Goal: Task Accomplishment & Management: Manage account settings

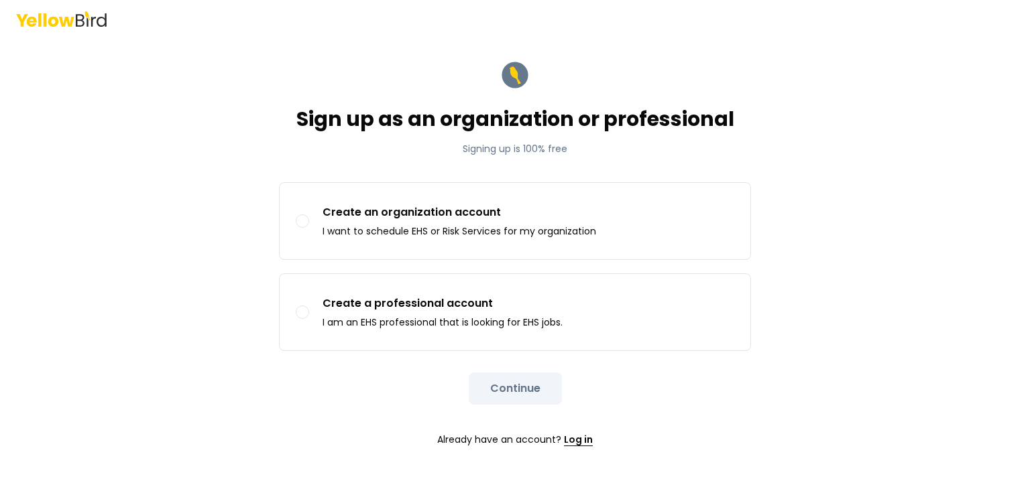
click at [579, 433] on link "Log in" at bounding box center [578, 439] width 29 height 27
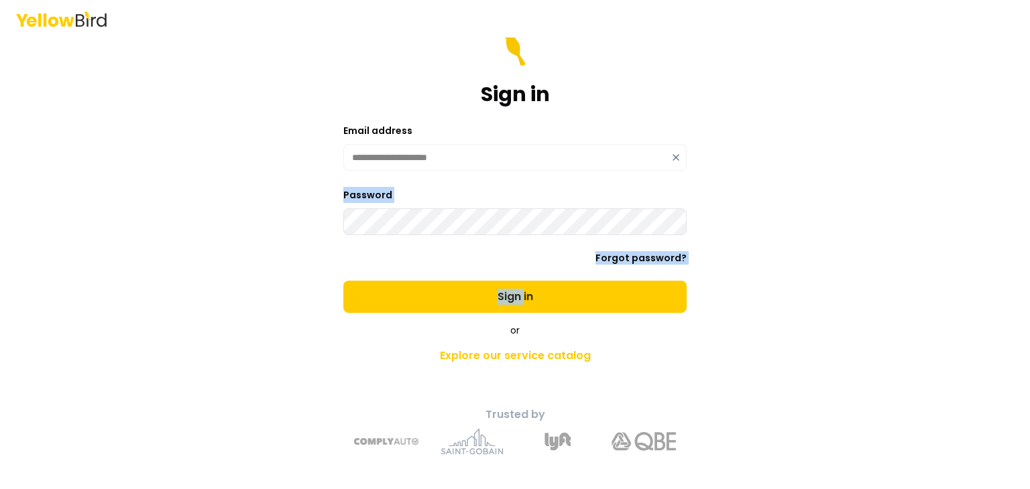
drag, startPoint x: 524, startPoint y: 302, endPoint x: 489, endPoint y: 256, distance: 57.0
click at [489, 256] on form "**********" at bounding box center [514, 173] width 343 height 279
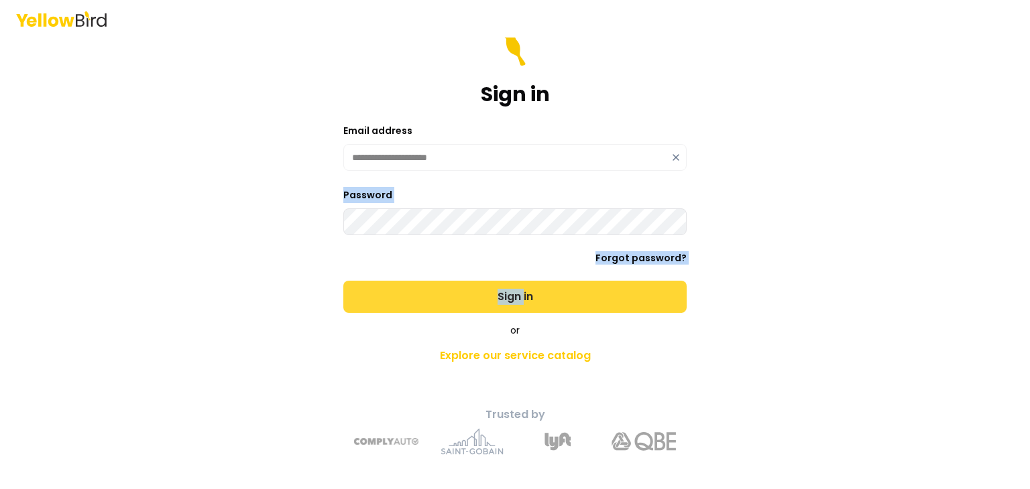
click at [523, 298] on button "Sign in" at bounding box center [514, 297] width 343 height 32
click at [508, 292] on button "Sign in" at bounding box center [514, 297] width 343 height 32
click at [522, 296] on button "Sign in" at bounding box center [514, 297] width 343 height 32
click at [526, 306] on button "Sign in" at bounding box center [514, 297] width 343 height 32
click at [518, 295] on button "Sign in" at bounding box center [514, 297] width 343 height 32
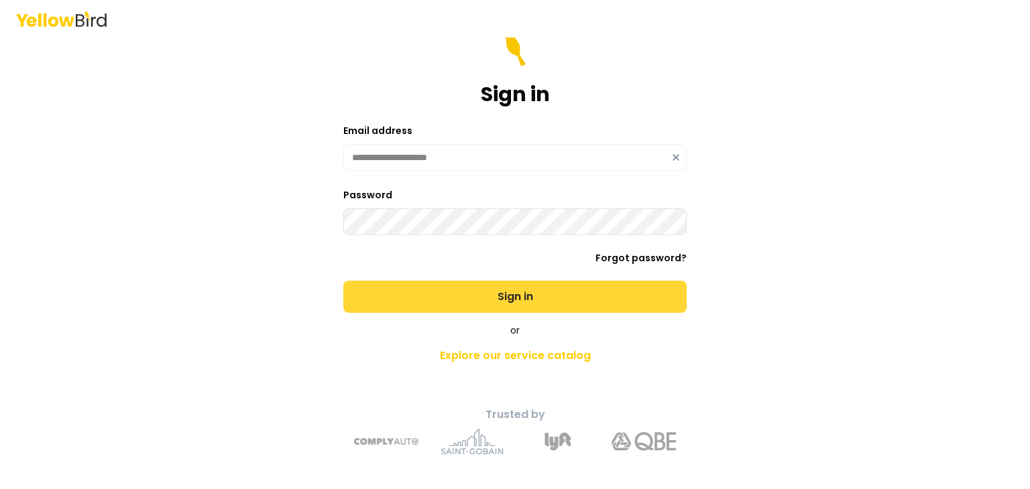
click at [511, 290] on button "Sign in" at bounding box center [514, 297] width 343 height 32
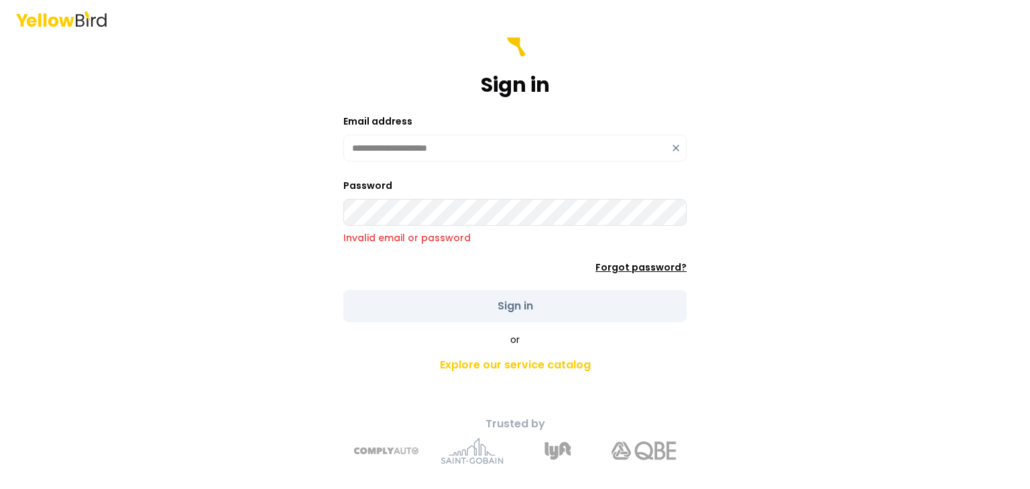
click at [638, 265] on link "Forgot password?" at bounding box center [640, 267] width 91 height 13
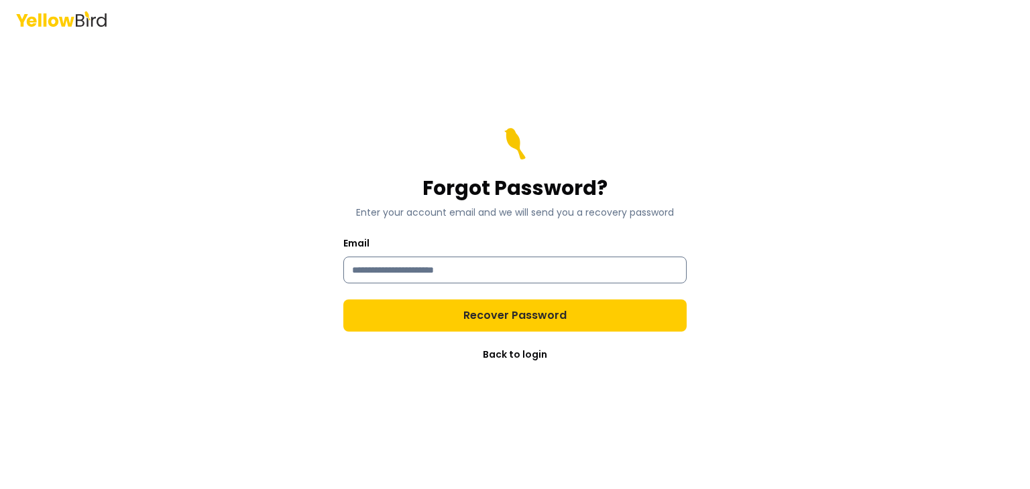
click at [496, 270] on input "Email" at bounding box center [514, 270] width 343 height 27
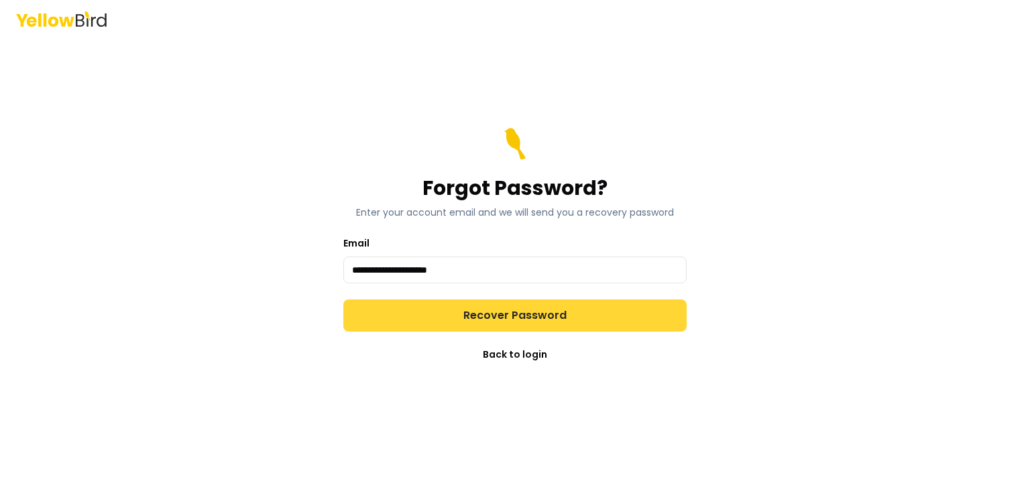
click at [516, 322] on button "Recover Password" at bounding box center [514, 316] width 343 height 32
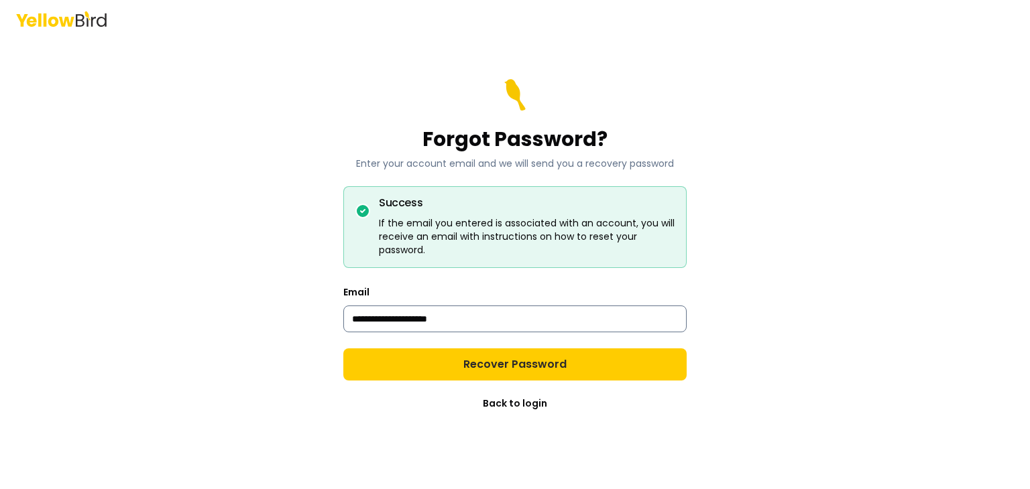
click at [473, 320] on input "**********" at bounding box center [514, 319] width 343 height 27
click at [453, 318] on input "**********" at bounding box center [514, 319] width 343 height 27
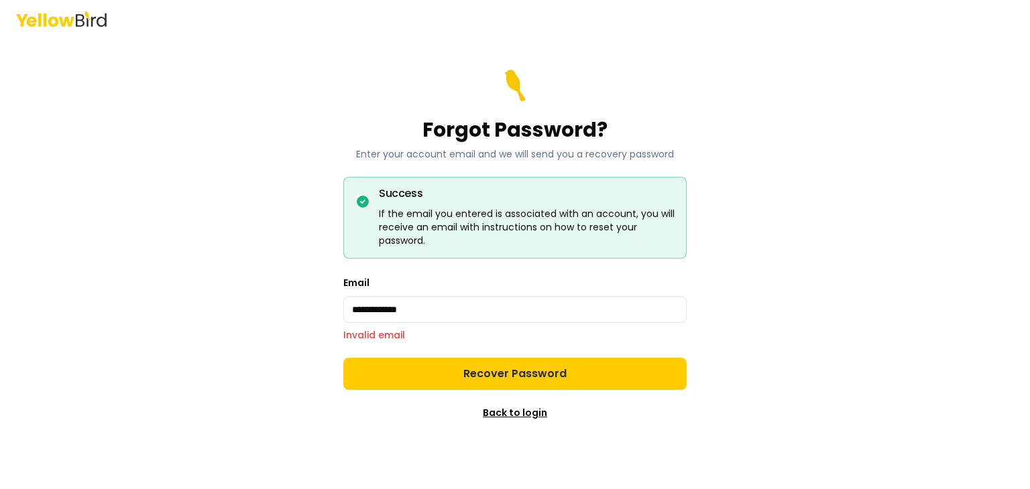
type input "**********"
click at [500, 412] on link "Back to login" at bounding box center [515, 412] width 64 height 13
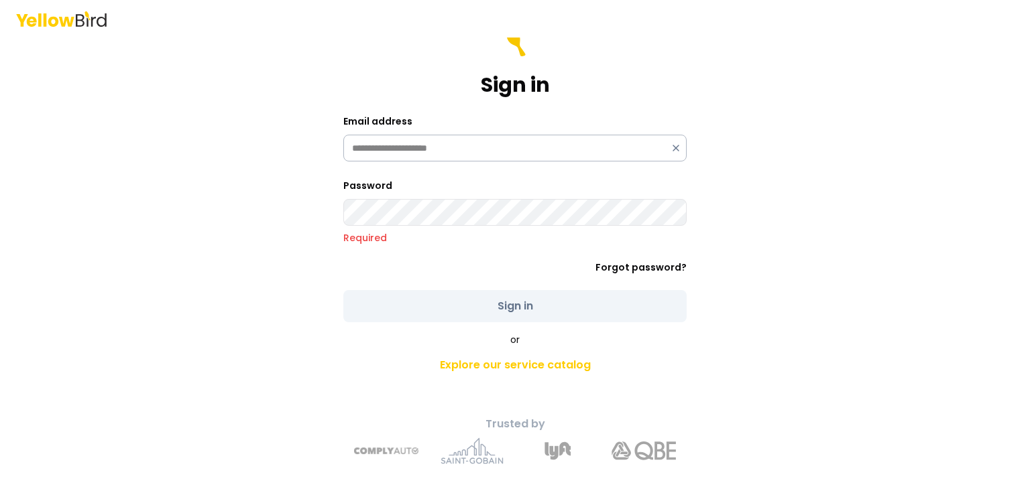
click at [448, 164] on form "**********" at bounding box center [514, 174] width 343 height 298
click at [676, 150] on icon at bounding box center [675, 148] width 11 height 11
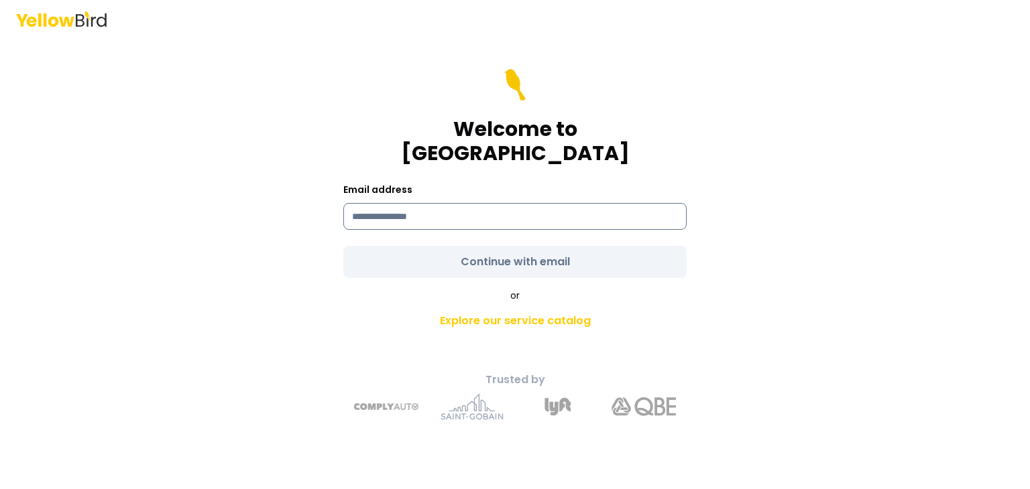
click at [461, 210] on input at bounding box center [514, 216] width 343 height 27
type input "**********"
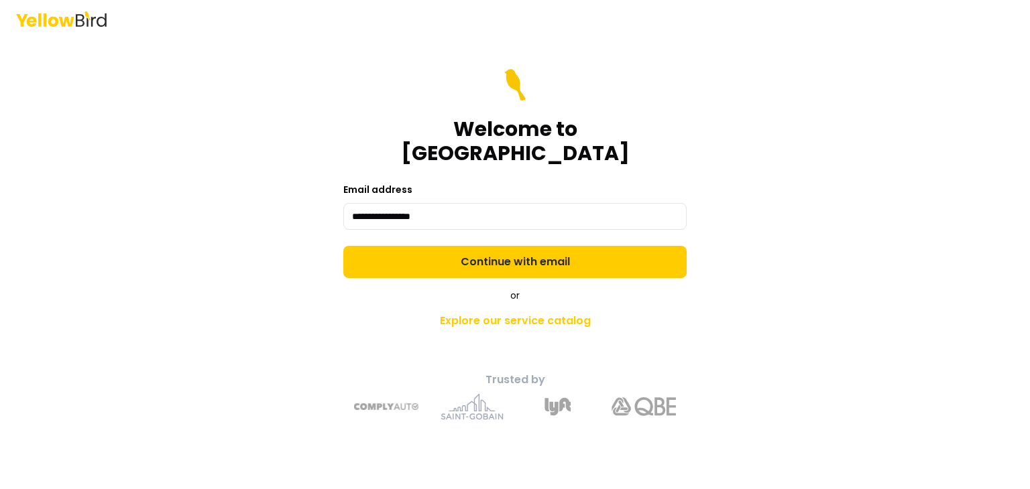
click at [507, 260] on form "**********" at bounding box center [514, 173] width 343 height 209
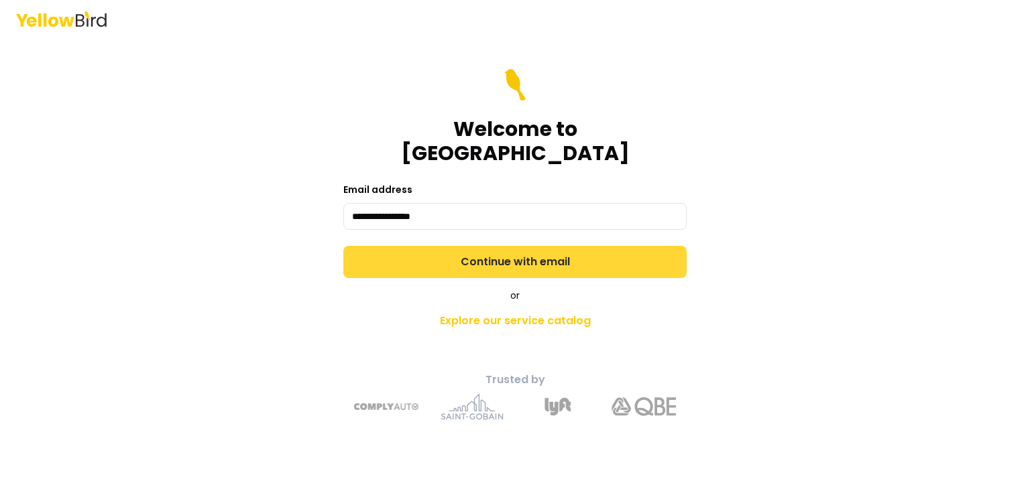
click at [501, 248] on button "Continue with email" at bounding box center [514, 262] width 343 height 32
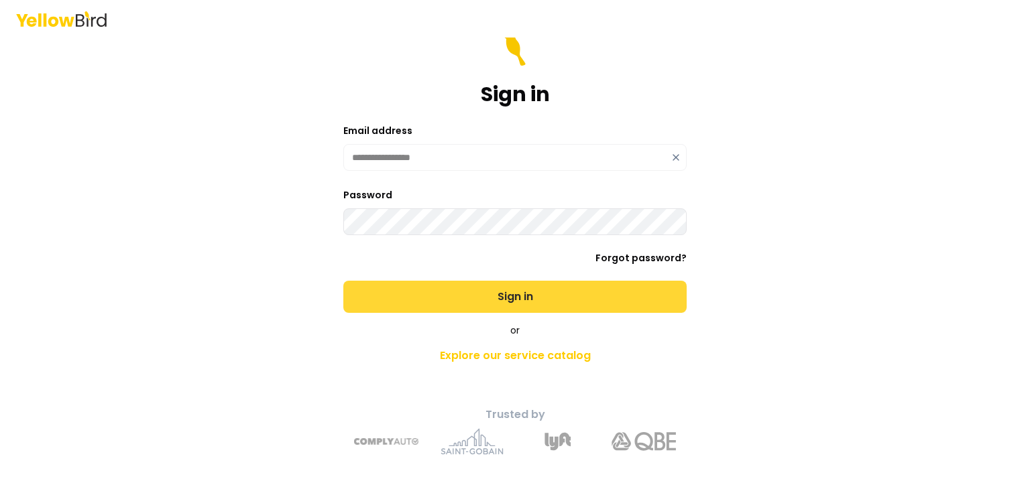
click at [530, 304] on button "Sign in" at bounding box center [514, 297] width 343 height 32
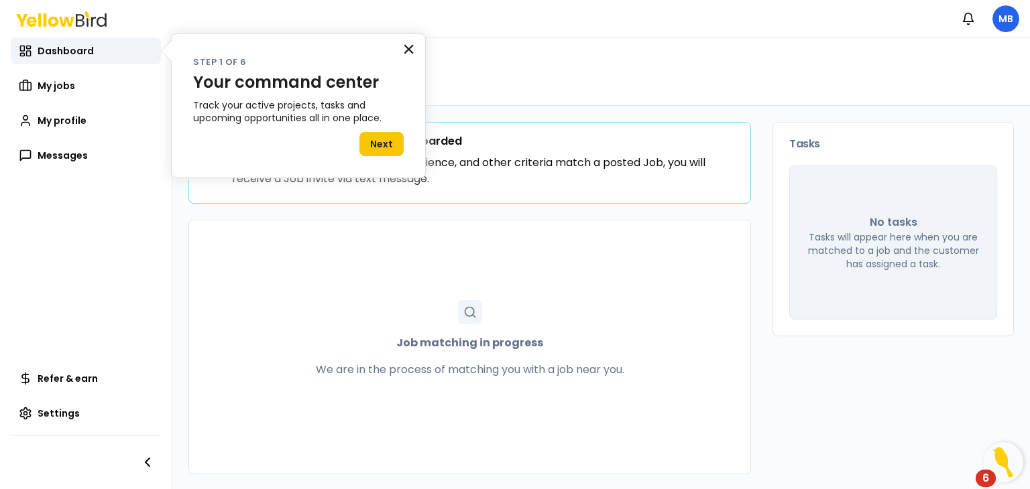
click at [406, 49] on button "×" at bounding box center [408, 48] width 13 height 21
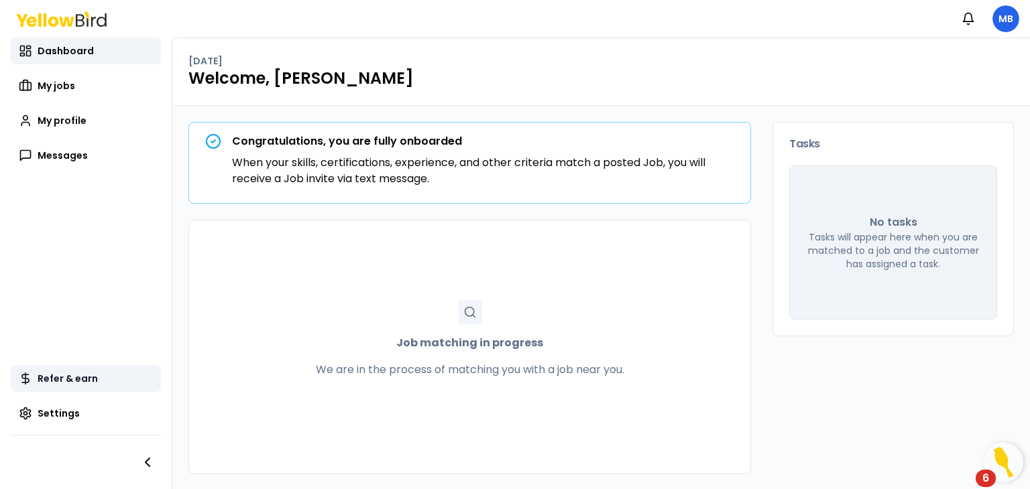
click at [75, 383] on span "Refer & earn" at bounding box center [68, 378] width 60 height 13
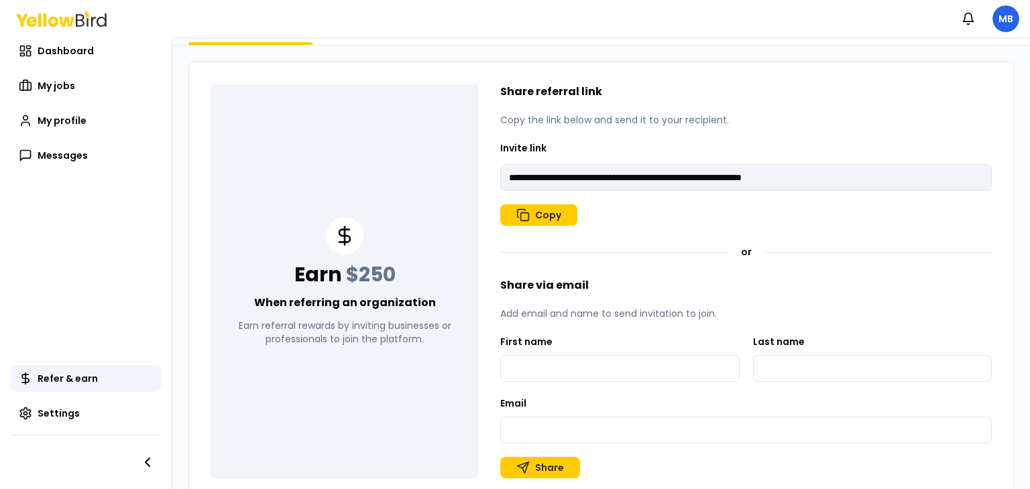
scroll to position [84, 0]
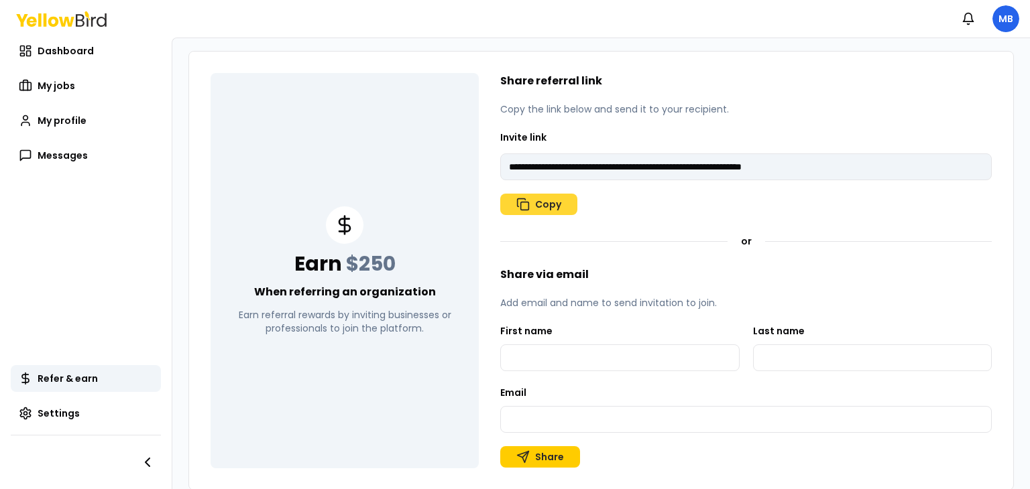
click at [542, 203] on button "Copy" at bounding box center [538, 204] width 77 height 21
click at [545, 207] on button "Copy" at bounding box center [538, 204] width 77 height 21
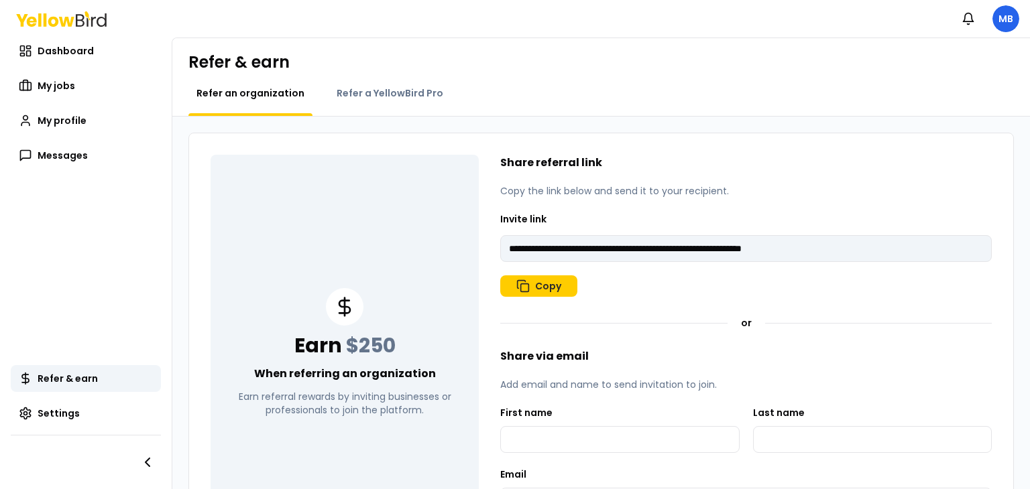
scroll to position [0, 0]
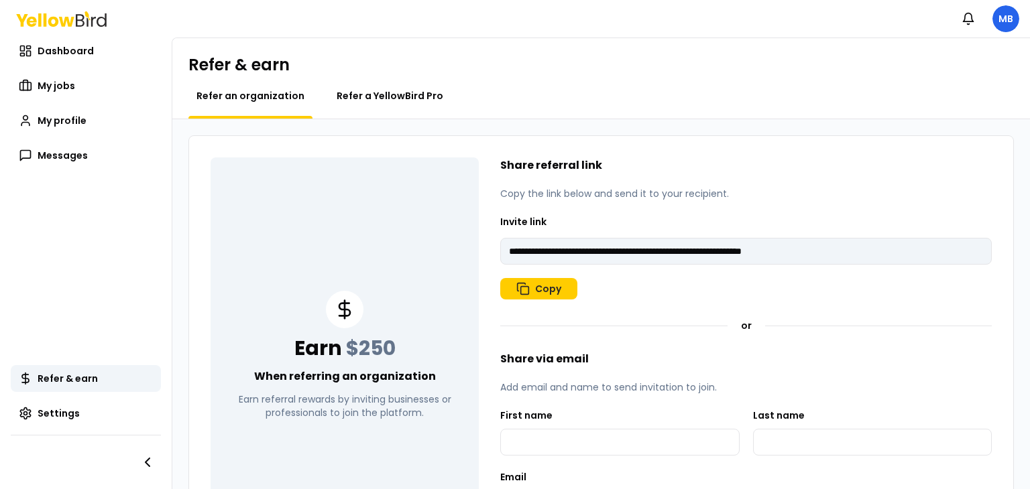
click at [379, 89] on span "Refer a YellowBird Pro" at bounding box center [390, 95] width 107 height 13
type input "**********"
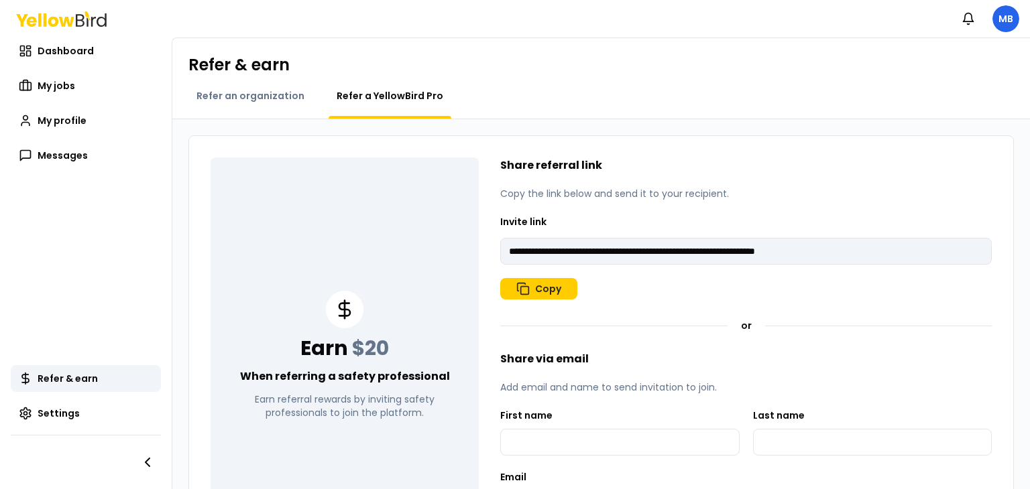
click at [350, 107] on div "Refer a YellowBird Pro" at bounding box center [389, 103] width 123 height 29
click at [549, 286] on button "Copy" at bounding box center [538, 288] width 77 height 21
click at [76, 25] on icon at bounding box center [80, 20] width 9 height 13
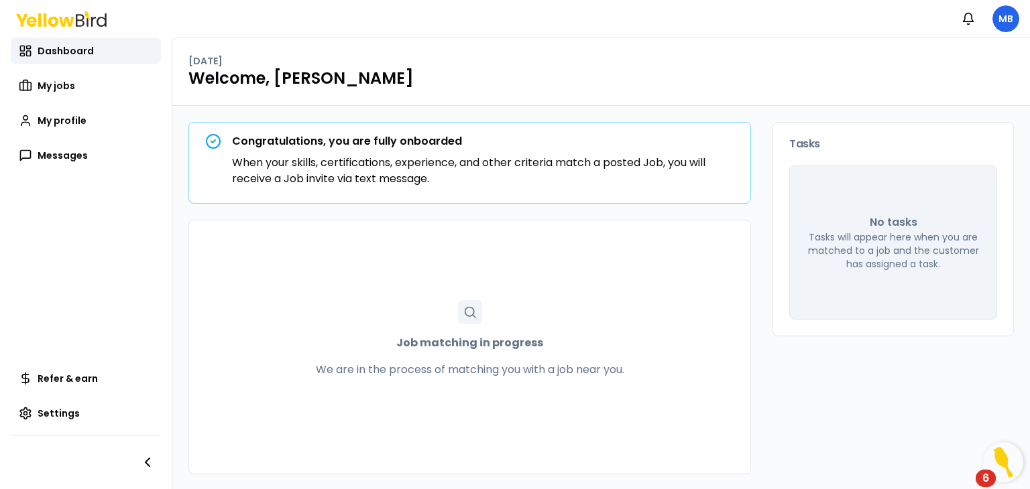
click at [62, 21] on icon at bounding box center [66, 21] width 15 height 10
click at [62, 119] on span "My profile" at bounding box center [62, 120] width 49 height 13
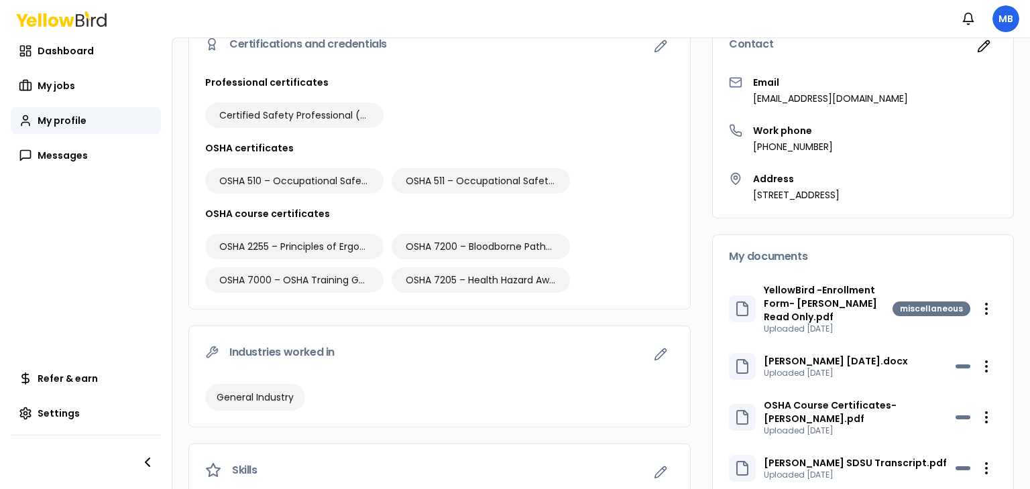
scroll to position [135, 0]
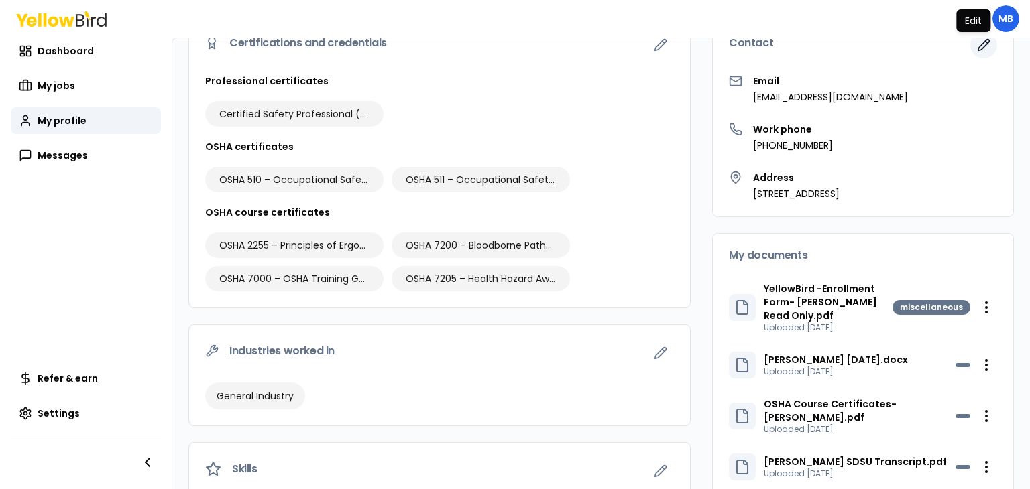
click at [977, 48] on icon "button" at bounding box center [983, 44] width 13 height 13
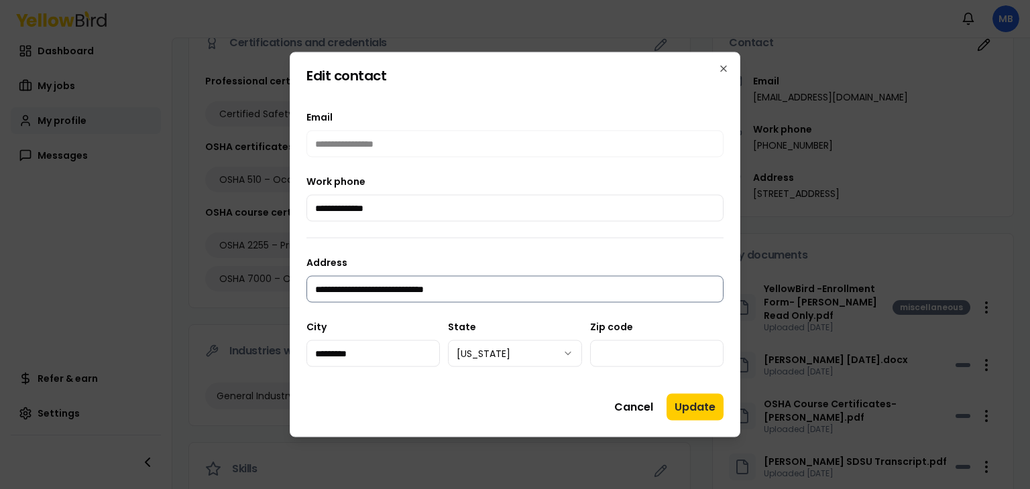
drag, startPoint x: 487, startPoint y: 287, endPoint x: 307, endPoint y: 283, distance: 179.7
click at [307, 283] on input "**********" at bounding box center [514, 289] width 417 height 27
type input "**********"
click at [624, 351] on input "*****" at bounding box center [656, 354] width 133 height 27
type input "*****"
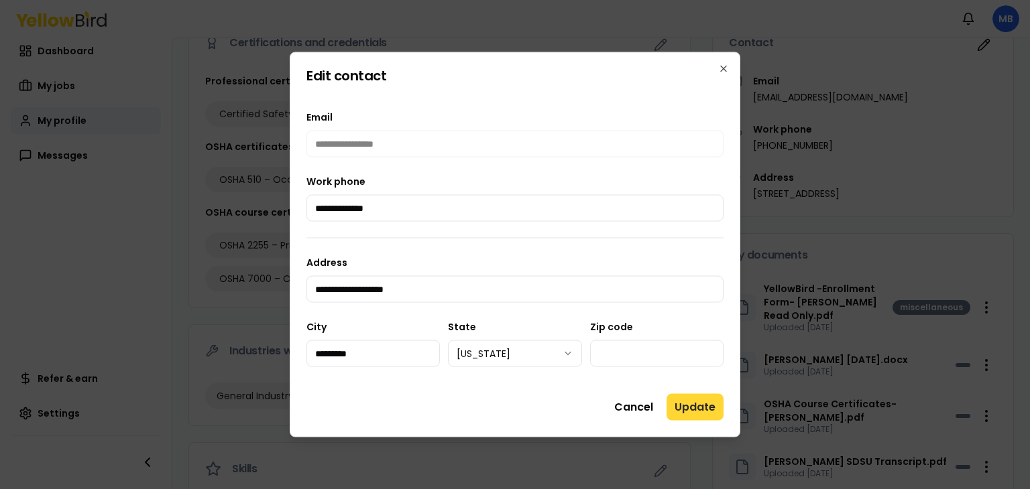
click at [700, 409] on button "Update" at bounding box center [694, 407] width 57 height 27
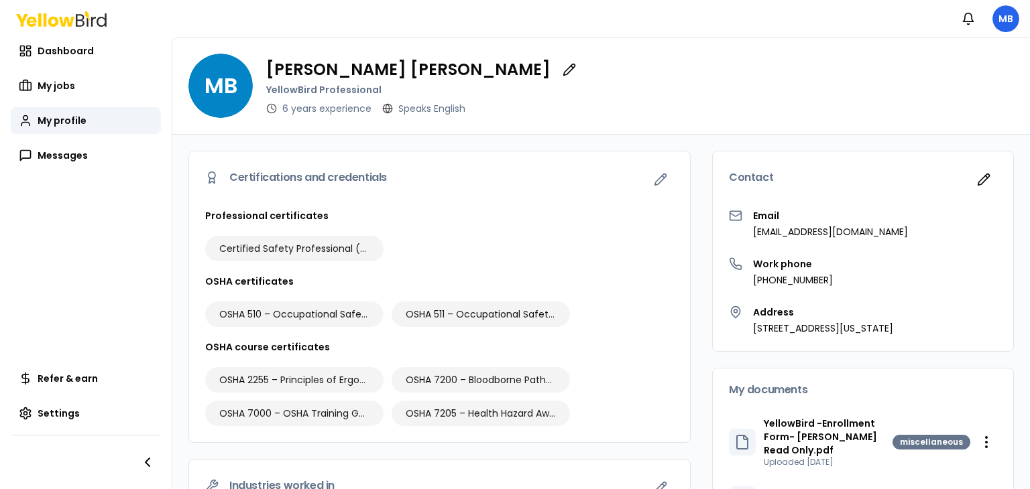
scroll to position [0, 0]
click at [654, 180] on icon "button" at bounding box center [660, 180] width 13 height 13
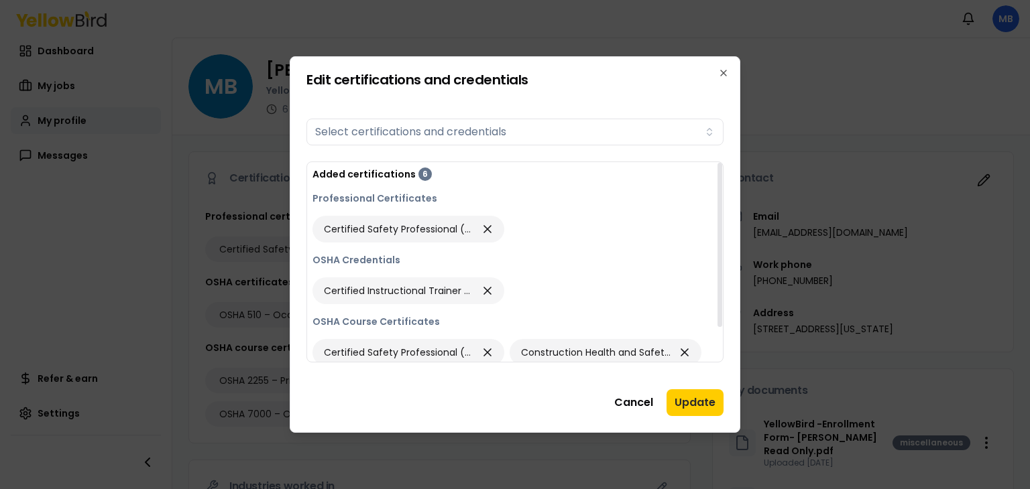
click at [442, 296] on span "Certified Instructional Trainer (CIT)" at bounding box center [399, 290] width 150 height 13
drag, startPoint x: 721, startPoint y: 257, endPoint x: 711, endPoint y: 233, distance: 26.1
click at [717, 233] on div at bounding box center [719, 245] width 5 height 164
click at [513, 288] on div "Certified Instructional Trainer (CIT)" at bounding box center [514, 291] width 405 height 27
click at [442, 258] on p "OSHA Credentials" at bounding box center [514, 259] width 405 height 13
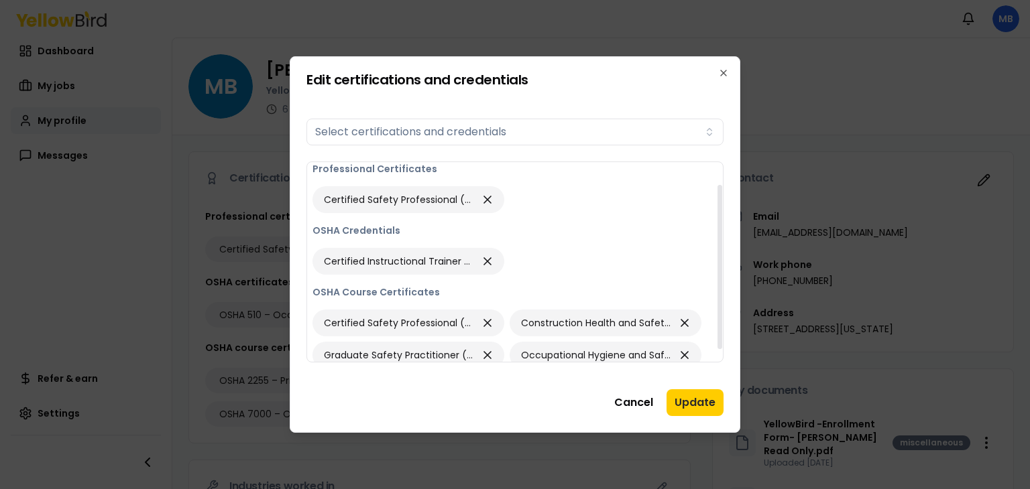
scroll to position [41, 0]
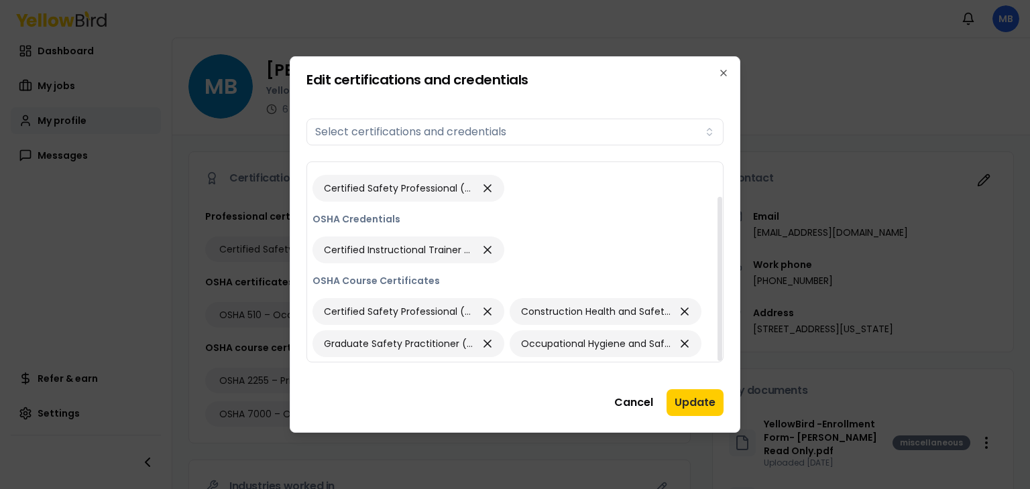
drag, startPoint x: 721, startPoint y: 237, endPoint x: 719, endPoint y: 294, distance: 57.7
click at [719, 294] on div at bounding box center [719, 279] width 5 height 164
click at [599, 311] on span "Construction Health and Safety Technician (CHST)" at bounding box center [596, 311] width 150 height 13
click at [485, 345] on icon "button" at bounding box center [487, 344] width 7 height 7
click at [405, 343] on span "Occupational Hygiene and Safety Technician (OHST)" at bounding box center [399, 343] width 150 height 13
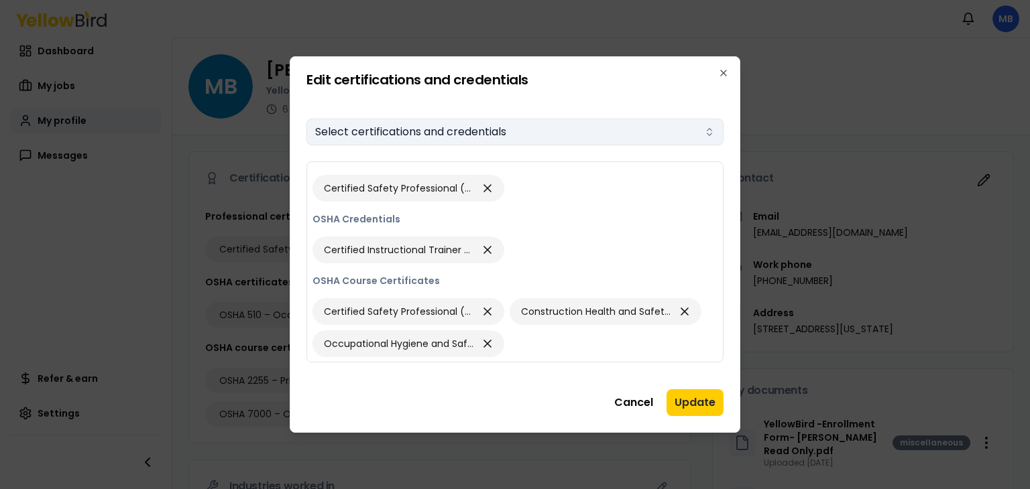
click at [432, 130] on button "Select certifications and credentials" at bounding box center [514, 132] width 417 height 27
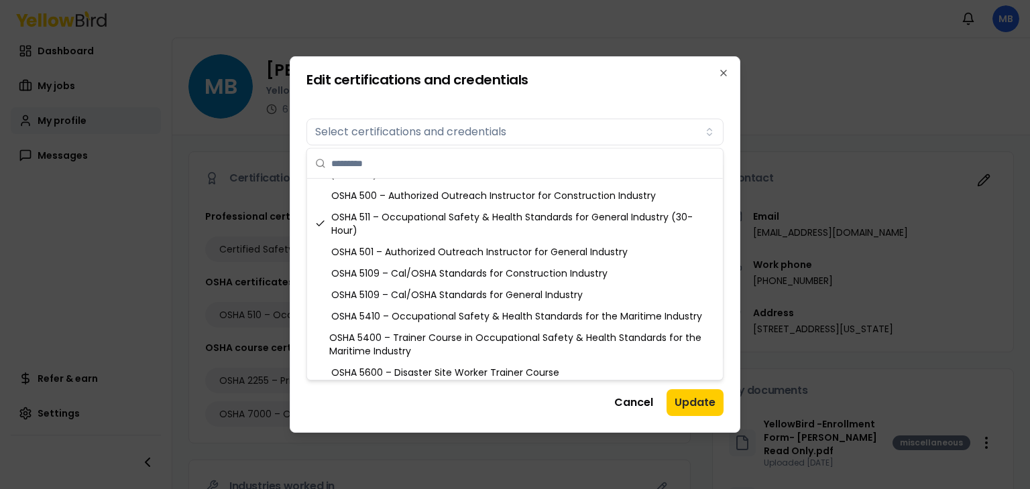
scroll to position [686, 0]
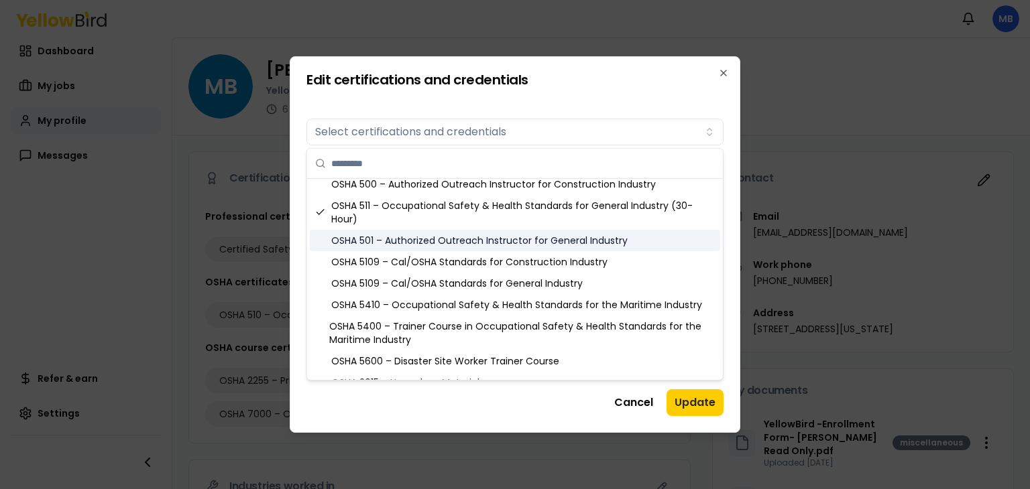
click at [520, 237] on div "OSHA 501 – Authorized Outreach Instructor for General Industry" at bounding box center [515, 240] width 410 height 21
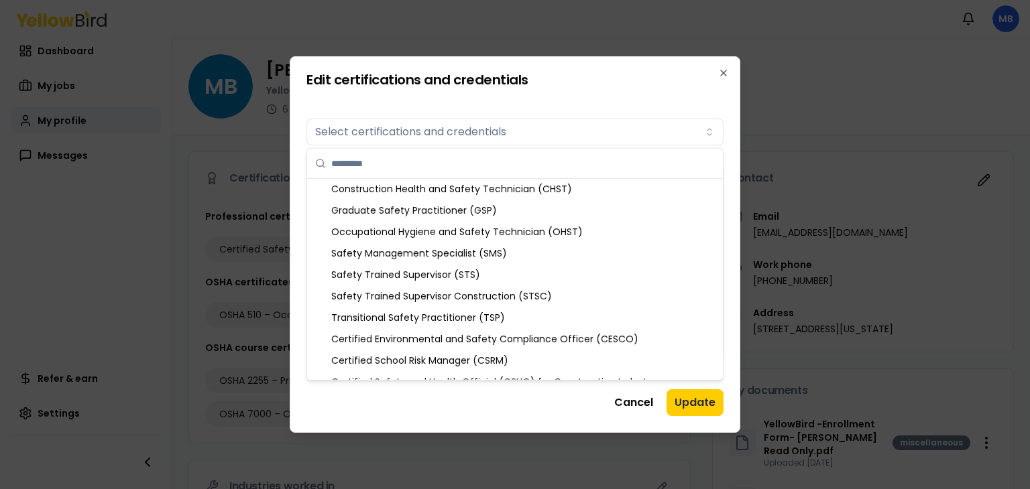
scroll to position [73, 0]
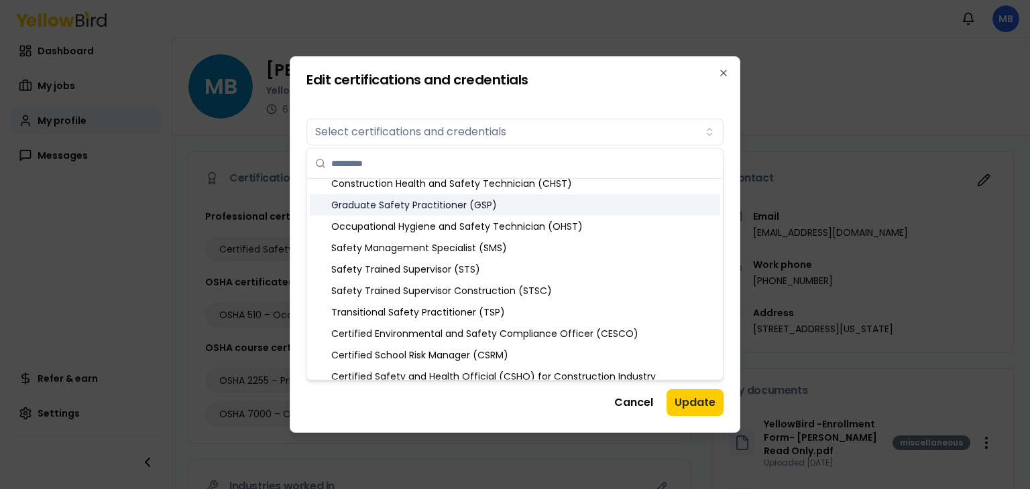
click at [461, 204] on div "Graduate Safety Practitioner (GSP)" at bounding box center [515, 204] width 410 height 21
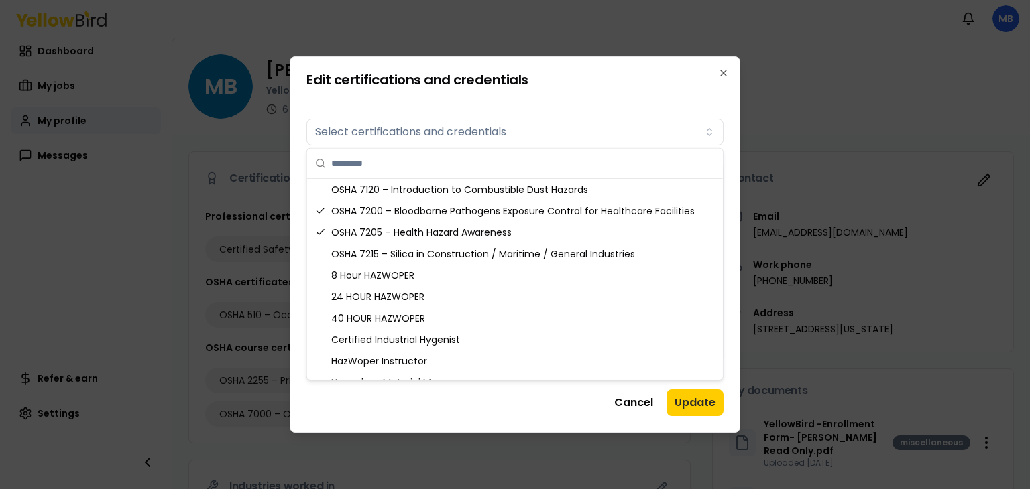
scroll to position [1168, 0]
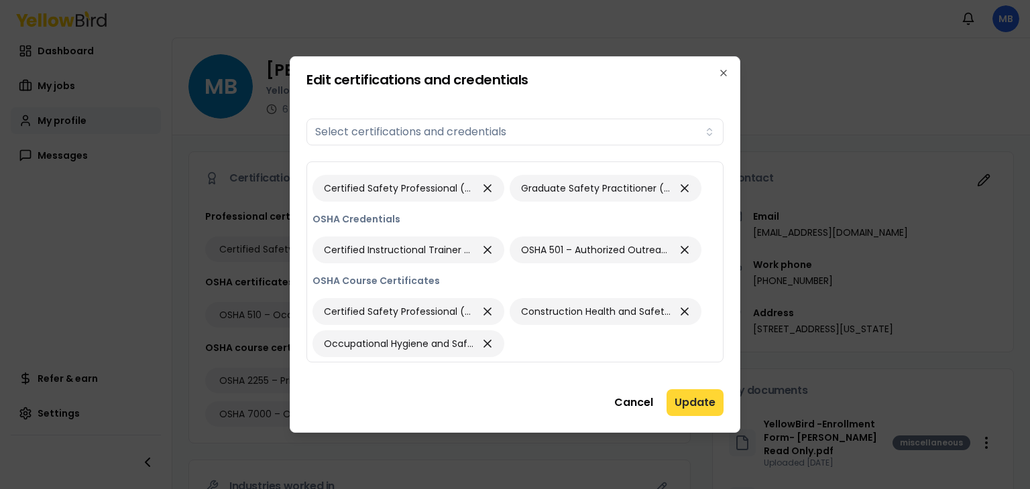
click at [694, 402] on button "Update" at bounding box center [694, 402] width 57 height 27
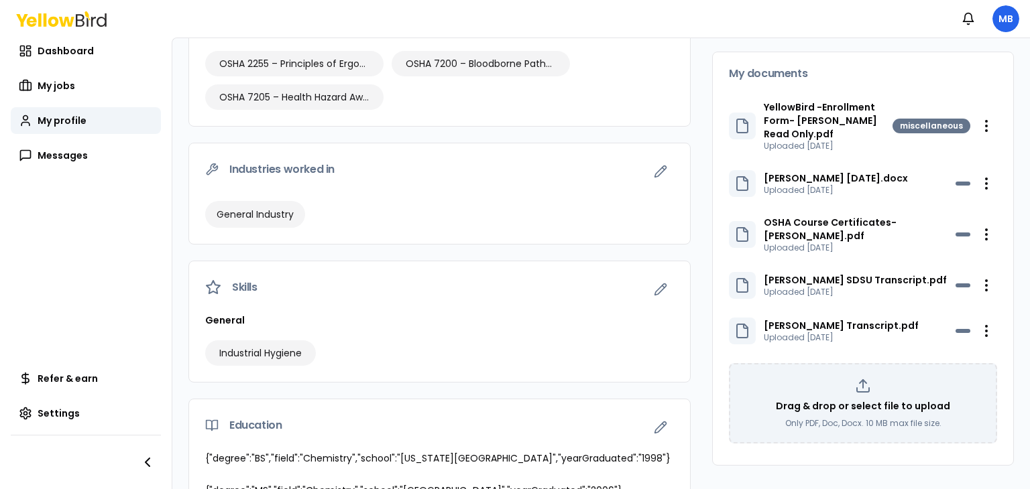
scroll to position [328, 0]
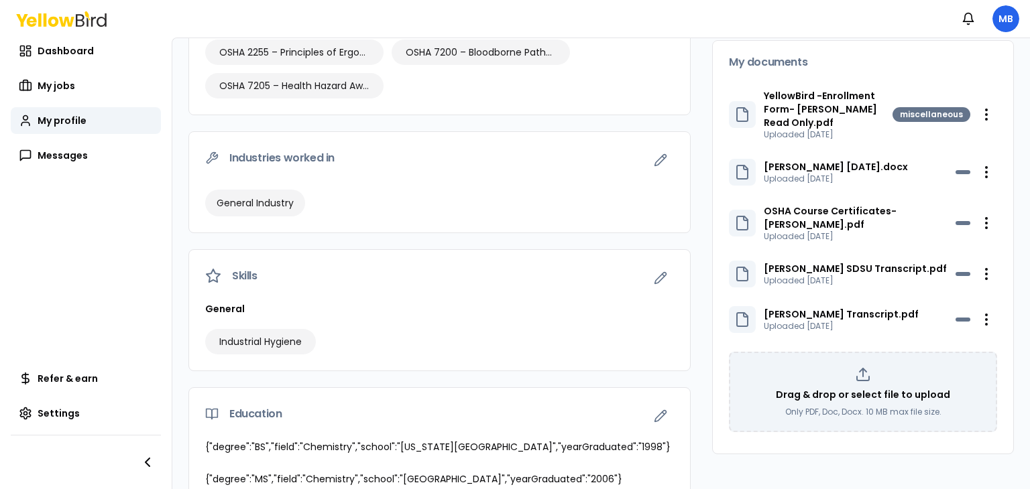
click at [73, 29] on div "Notifications MB" at bounding box center [515, 19] width 1030 height 38
click at [67, 21] on icon at bounding box center [66, 21] width 15 height 10
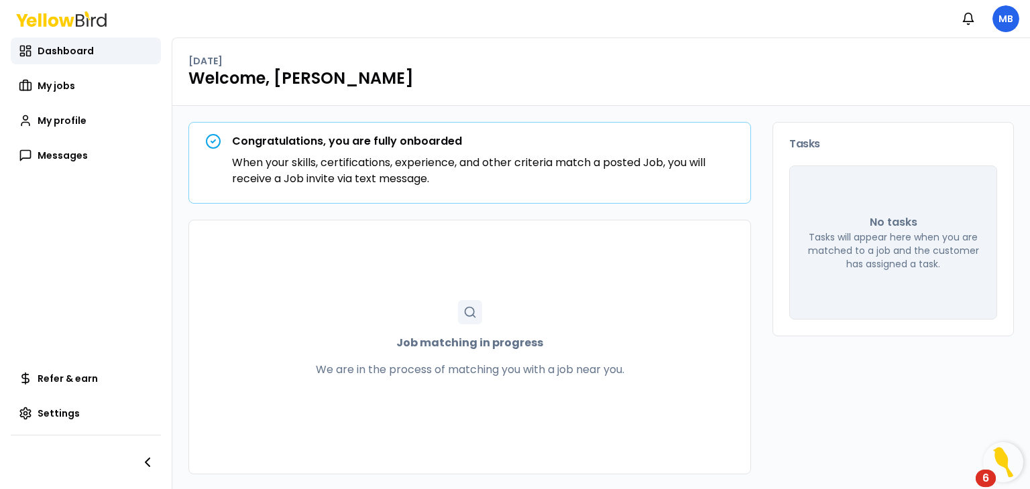
click at [78, 19] on icon at bounding box center [61, 18] width 90 height 15
